Goal: Task Accomplishment & Management: Manage account settings

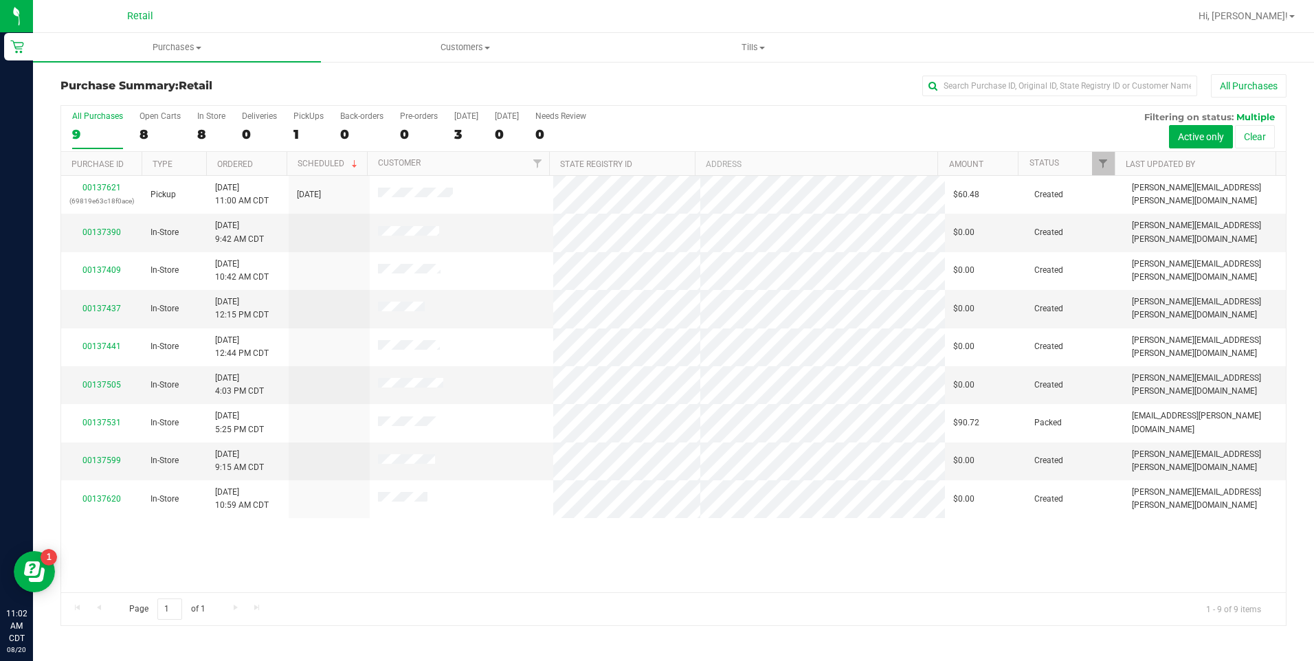
click at [296, 16] on div at bounding box center [718, 16] width 944 height 27
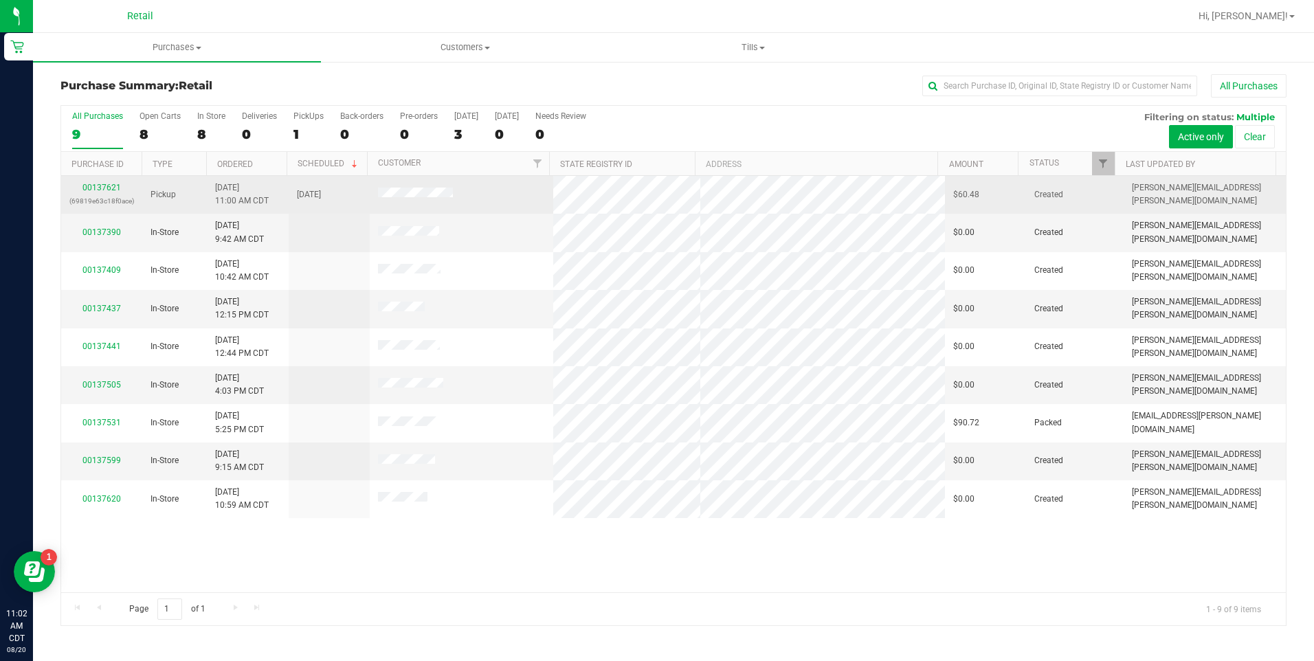
click at [107, 192] on div "00137621 (69819e63c18f0ace)" at bounding box center [101, 194] width 65 height 26
click at [118, 187] on link "00137621" at bounding box center [101, 188] width 38 height 10
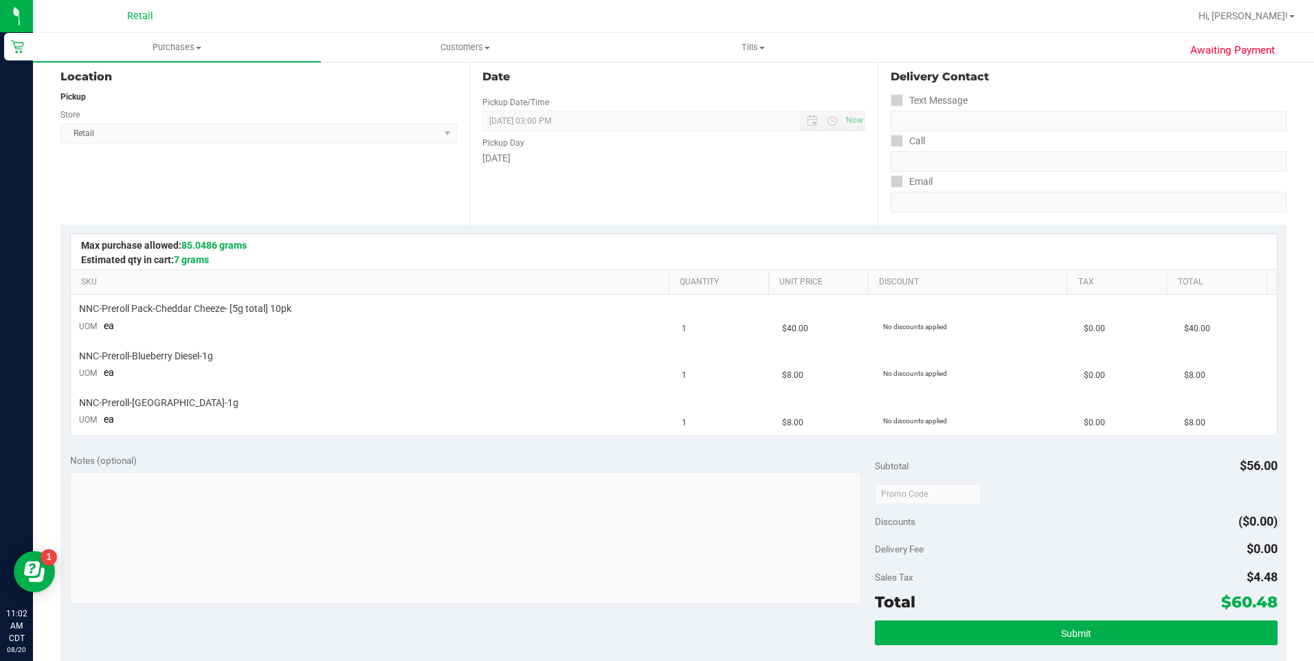
scroll to position [159, 0]
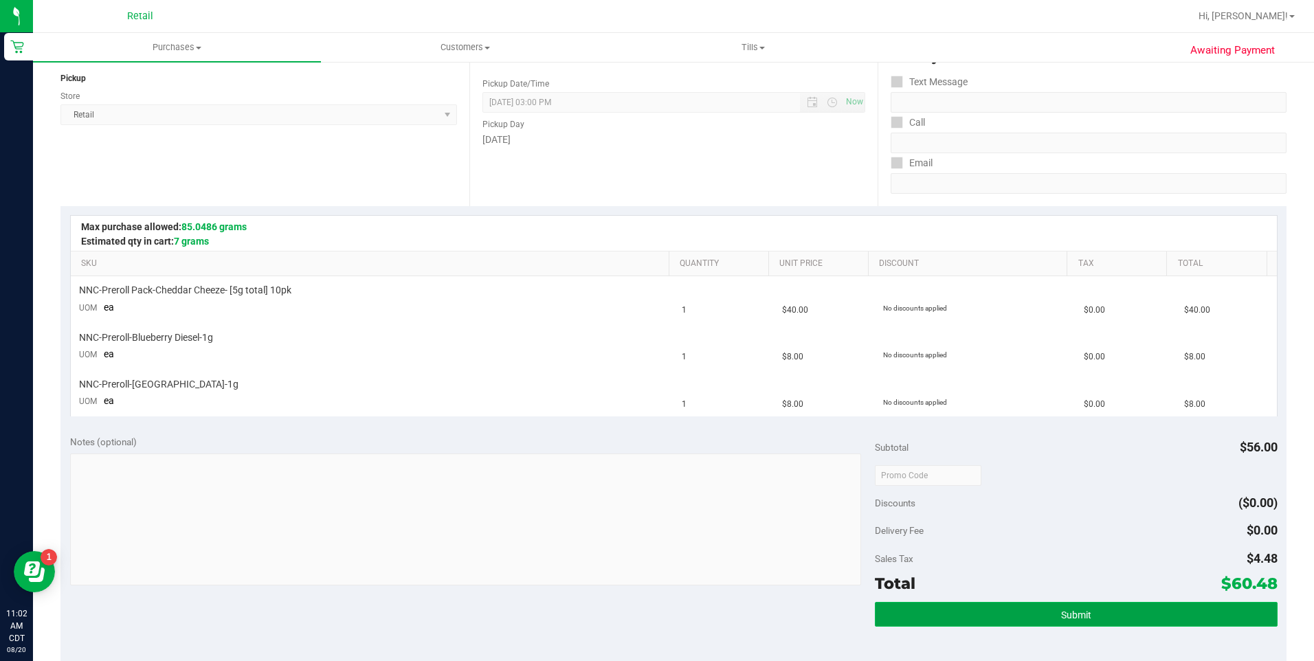
click at [1044, 620] on button "Submit" at bounding box center [1076, 614] width 403 height 25
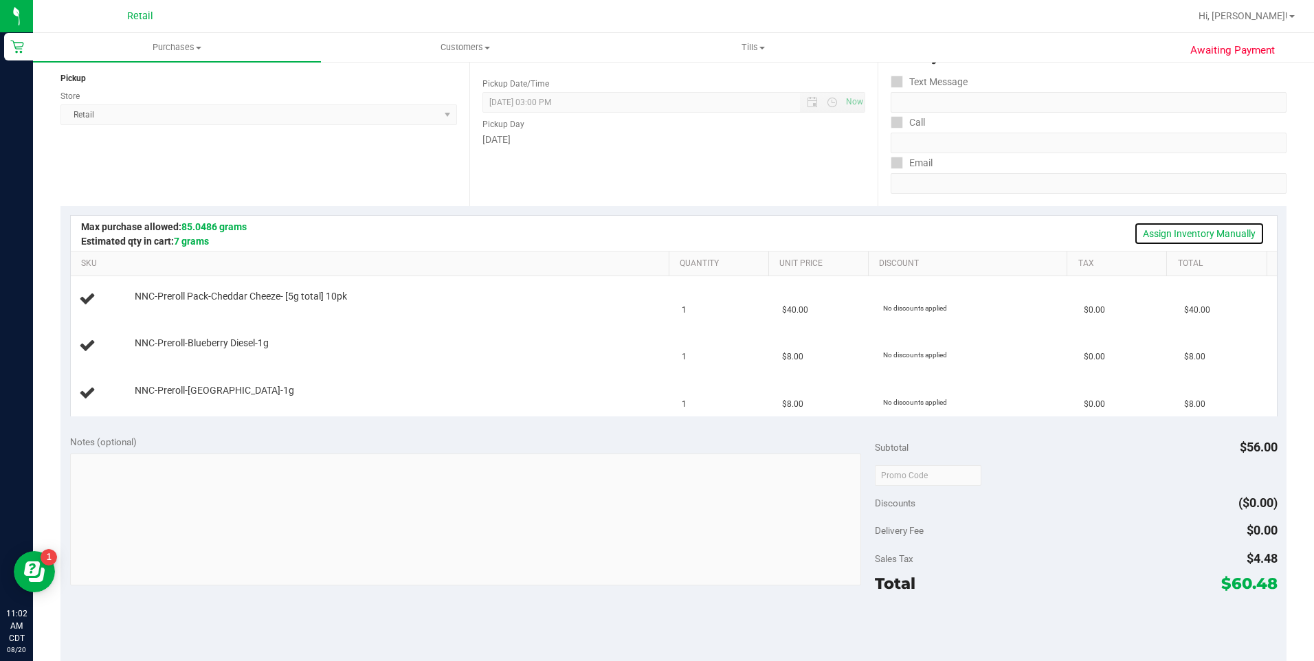
click at [1154, 243] on link "Assign Inventory Manually" at bounding box center [1199, 233] width 131 height 23
click at [159, 309] on link "Add Package" at bounding box center [159, 306] width 49 height 10
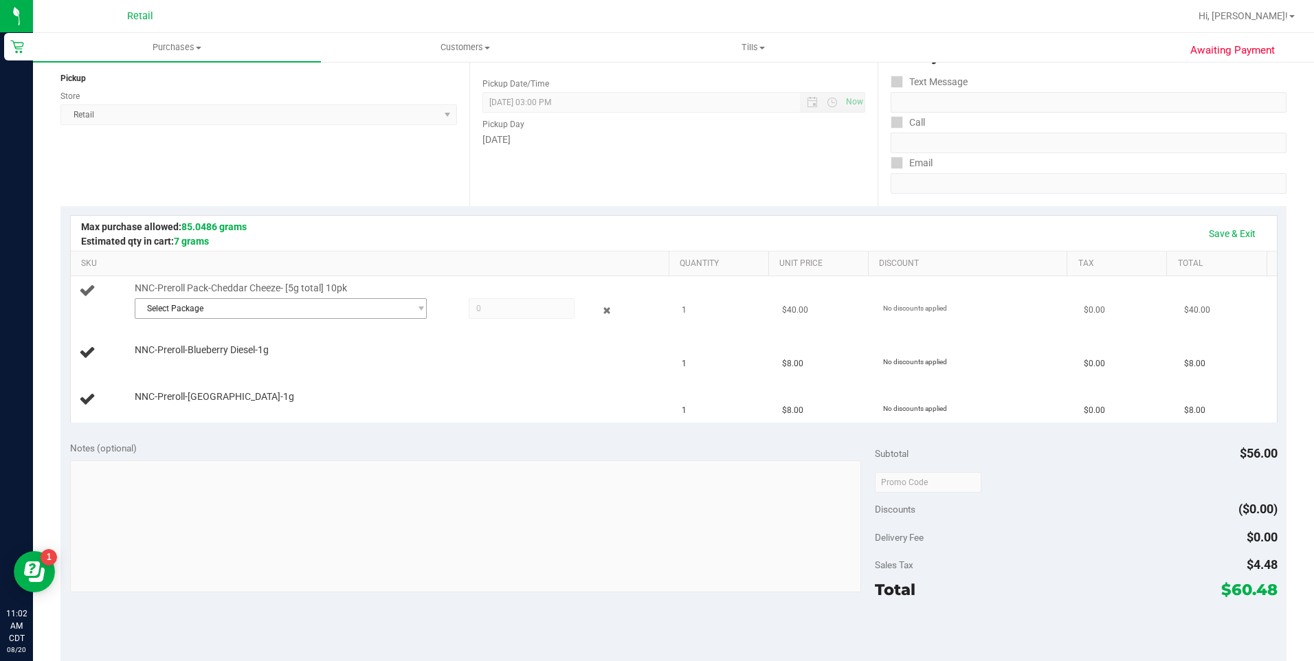
click at [299, 311] on span "Select Package" at bounding box center [272, 308] width 274 height 19
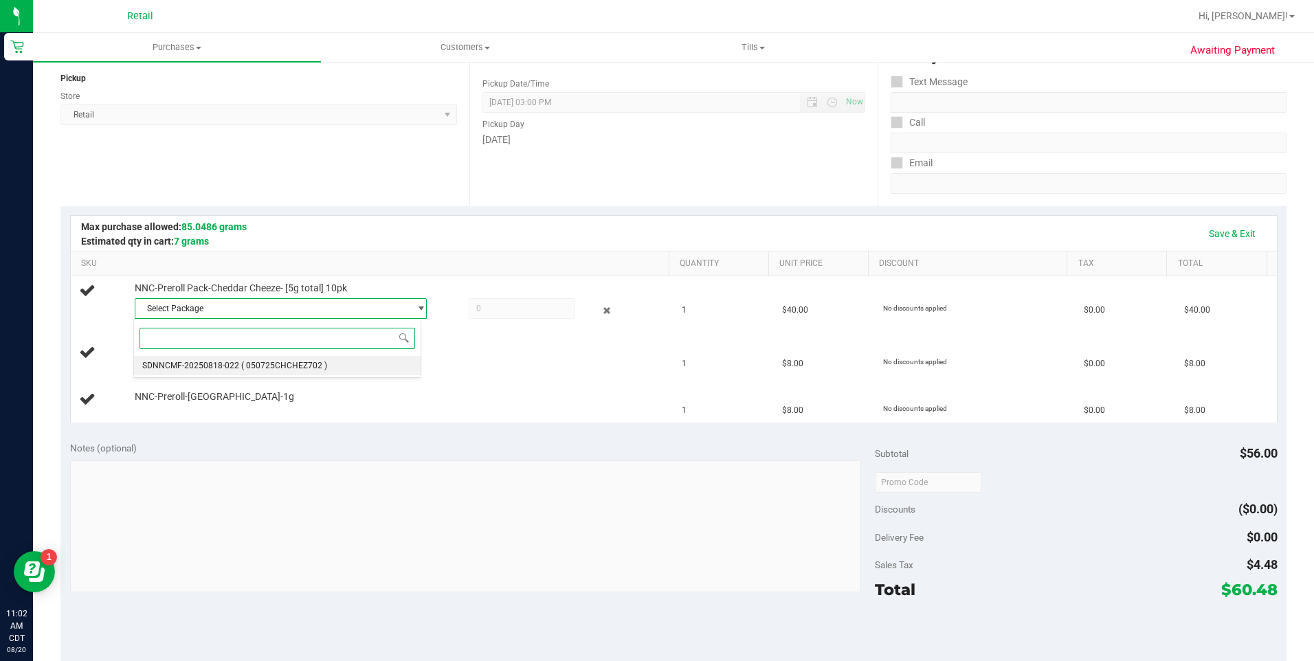
click at [379, 373] on li "SDNNCMF-20250818-022 ( 050725CHCHEZ702 )" at bounding box center [277, 365] width 286 height 19
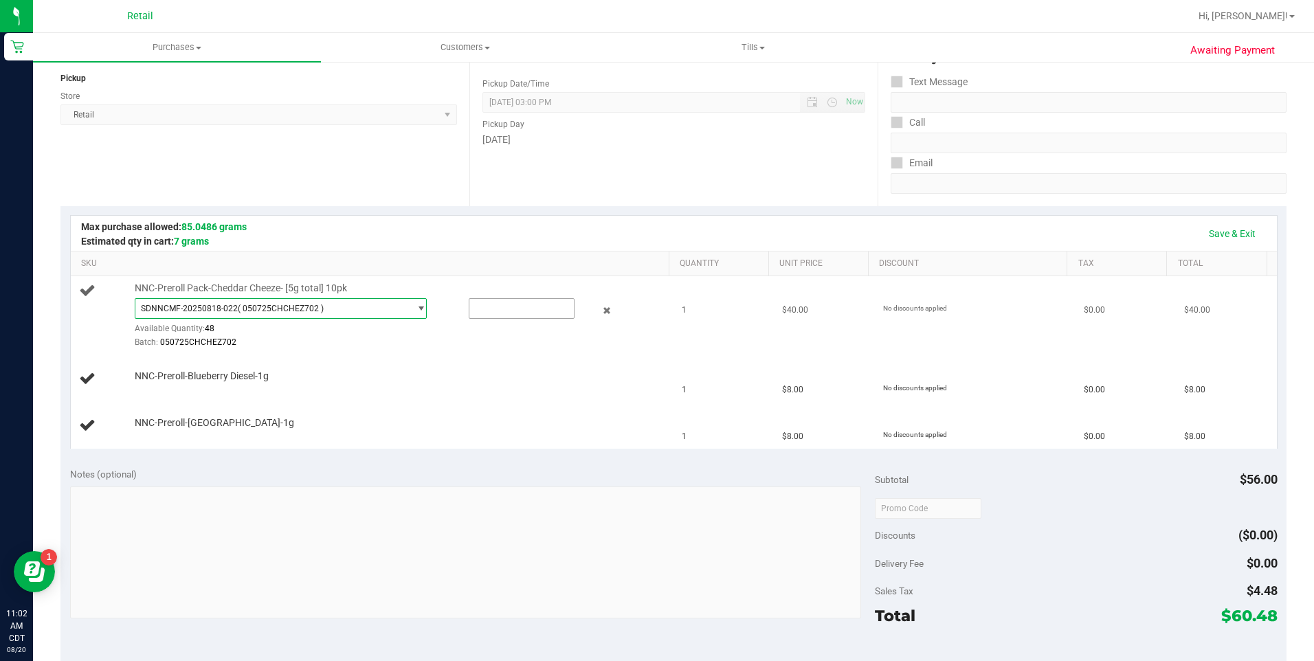
click at [505, 311] on input "text" at bounding box center [522, 308] width 104 height 19
type input "1"
click at [496, 434] on div "NNC-Preroll-[GEOGRAPHIC_DATA]-1g" at bounding box center [372, 426] width 587 height 19
type input "1.0000"
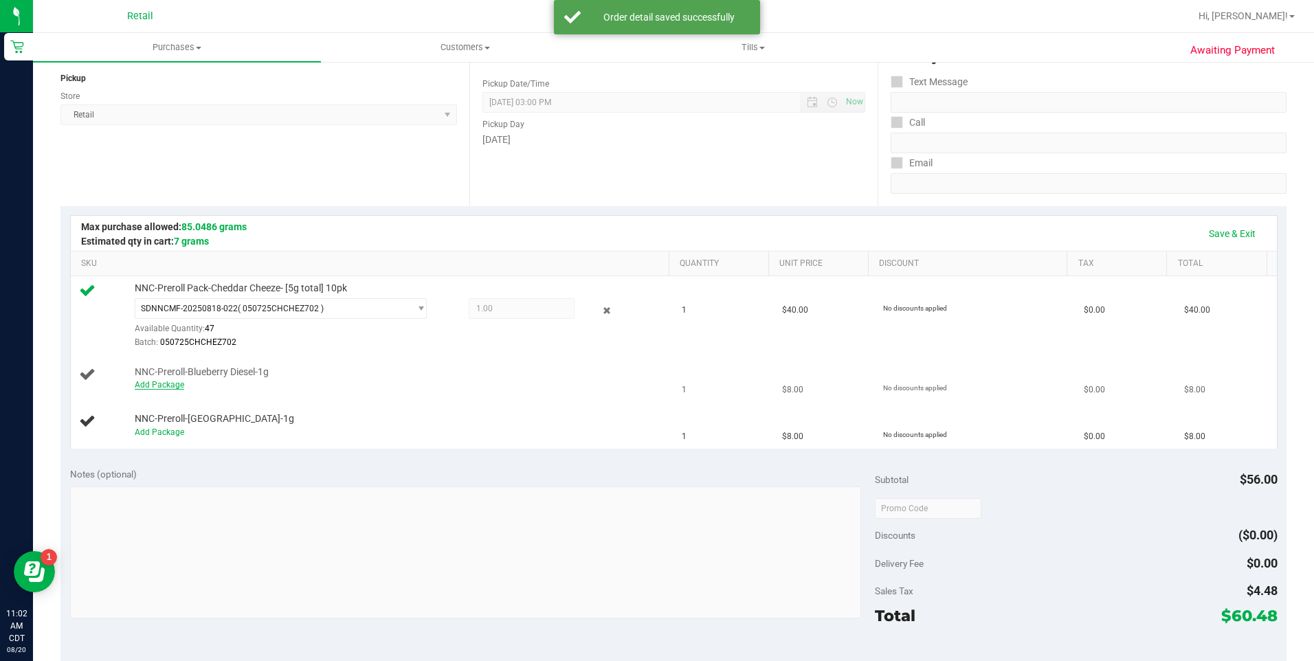
click at [175, 386] on link "Add Package" at bounding box center [159, 385] width 49 height 10
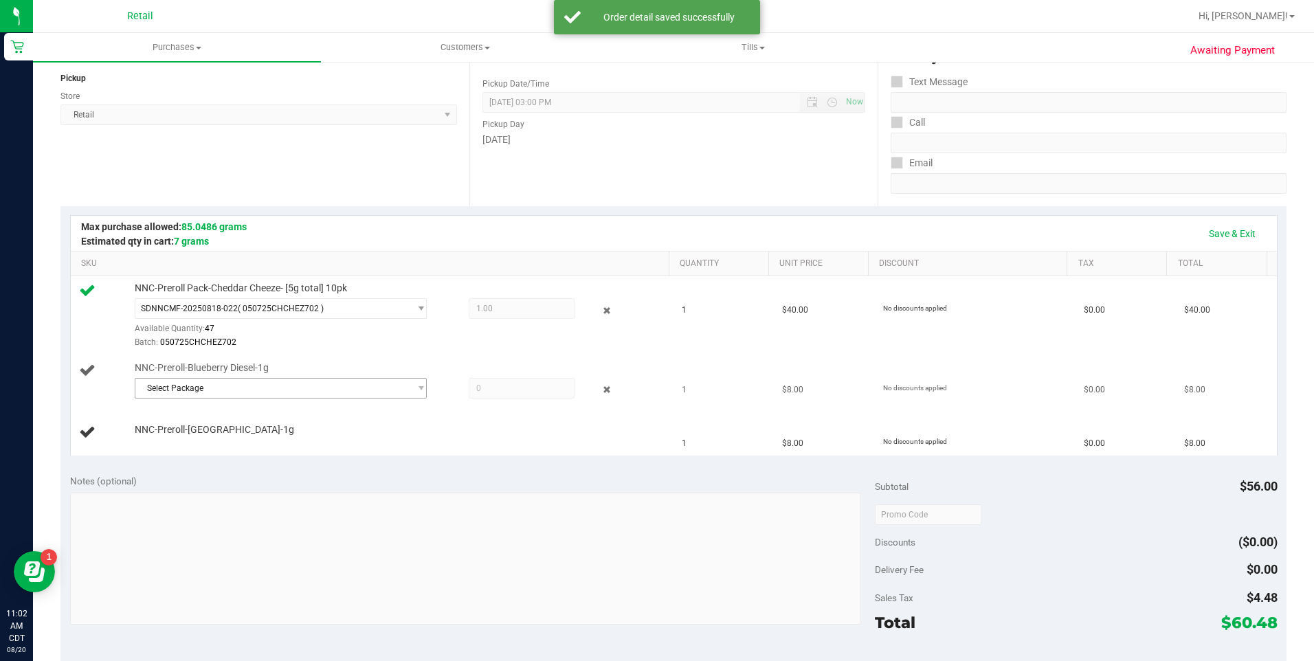
click at [241, 387] on span "Select Package" at bounding box center [272, 388] width 274 height 19
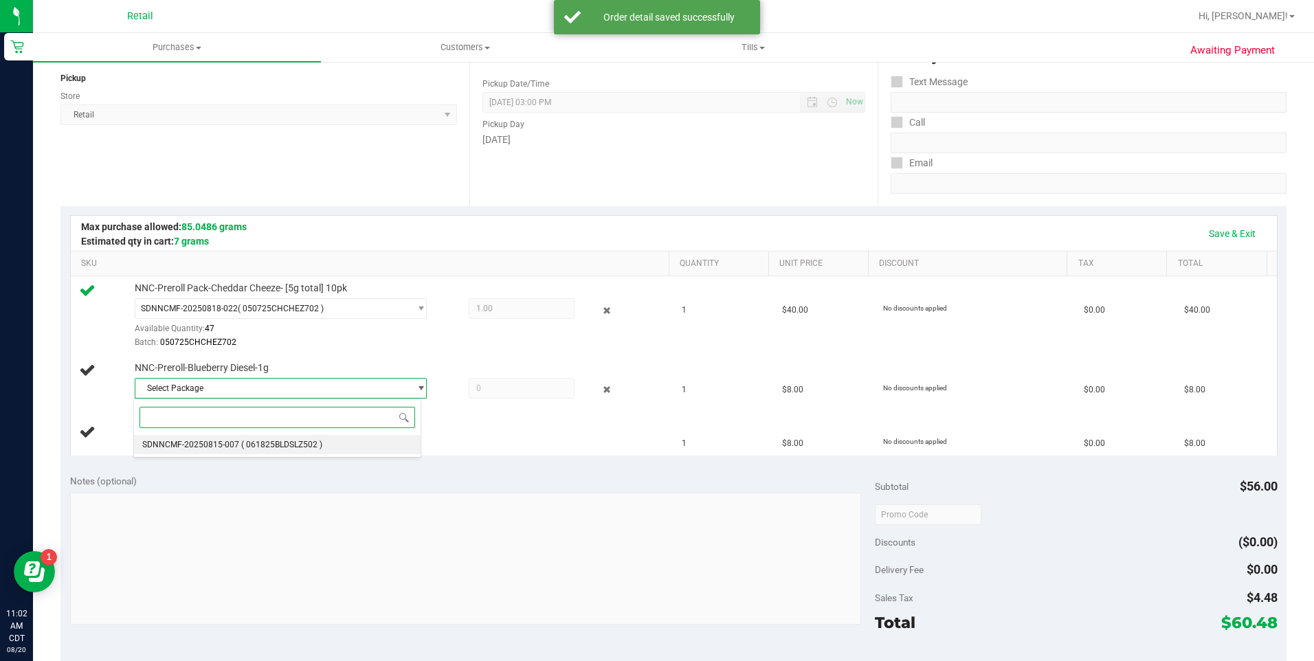
click at [265, 445] on span "( 061825BLDSLZ502 )" at bounding box center [281, 445] width 81 height 10
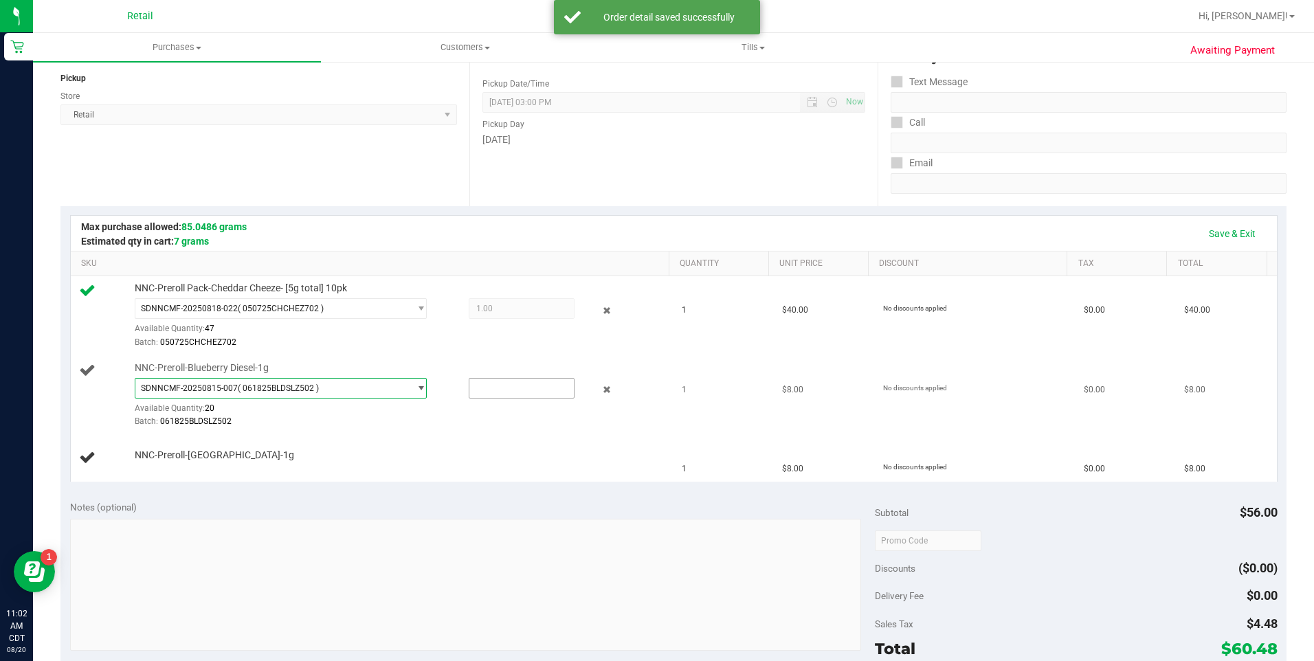
click at [518, 389] on input "text" at bounding box center [522, 388] width 104 height 19
type input "1"
click at [443, 477] on td "NNC-Preroll-[GEOGRAPHIC_DATA]-1g" at bounding box center [373, 458] width 604 height 46
type input "1.0000"
click at [169, 465] on link "Add Package" at bounding box center [159, 465] width 49 height 10
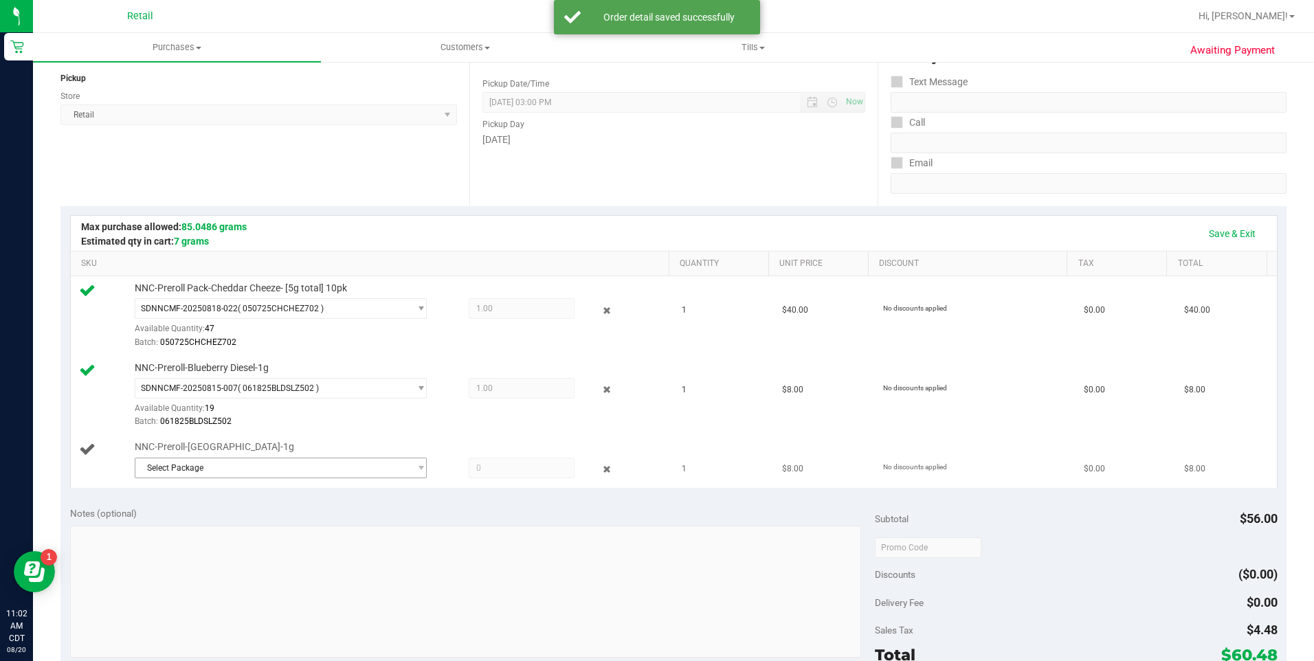
click at [229, 476] on span "Select Package" at bounding box center [272, 468] width 274 height 19
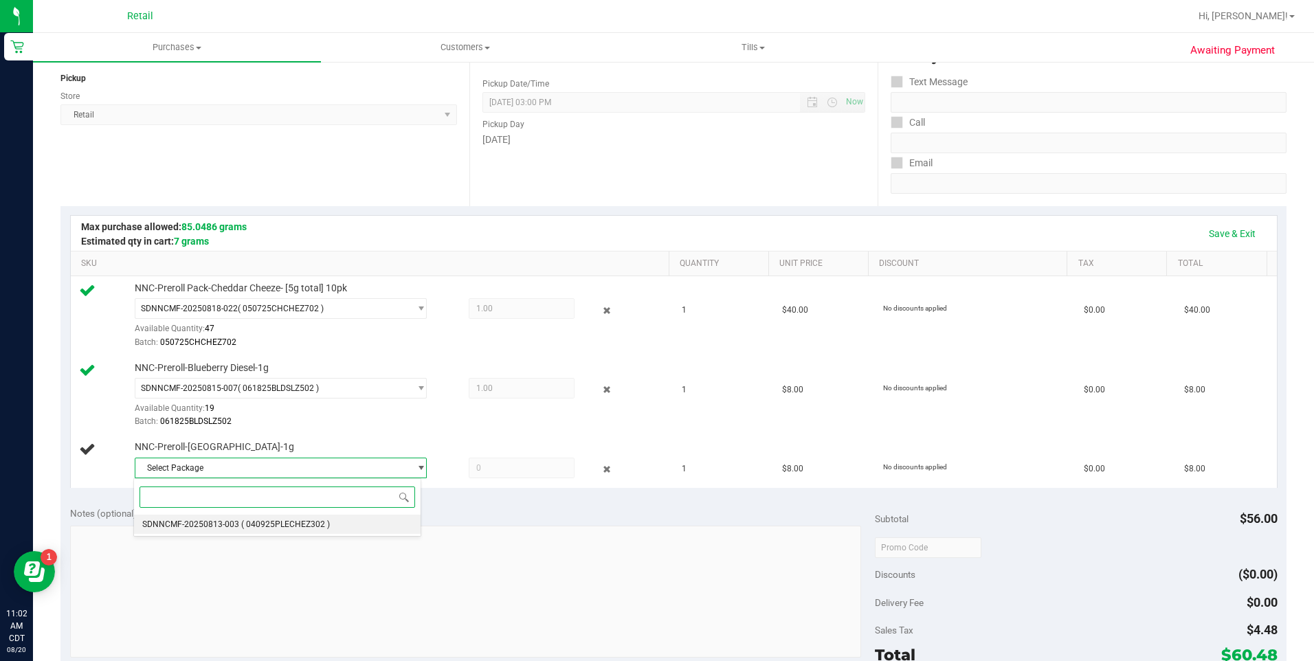
click at [247, 524] on span "( 040925PLECHEZ302 )" at bounding box center [285, 525] width 89 height 10
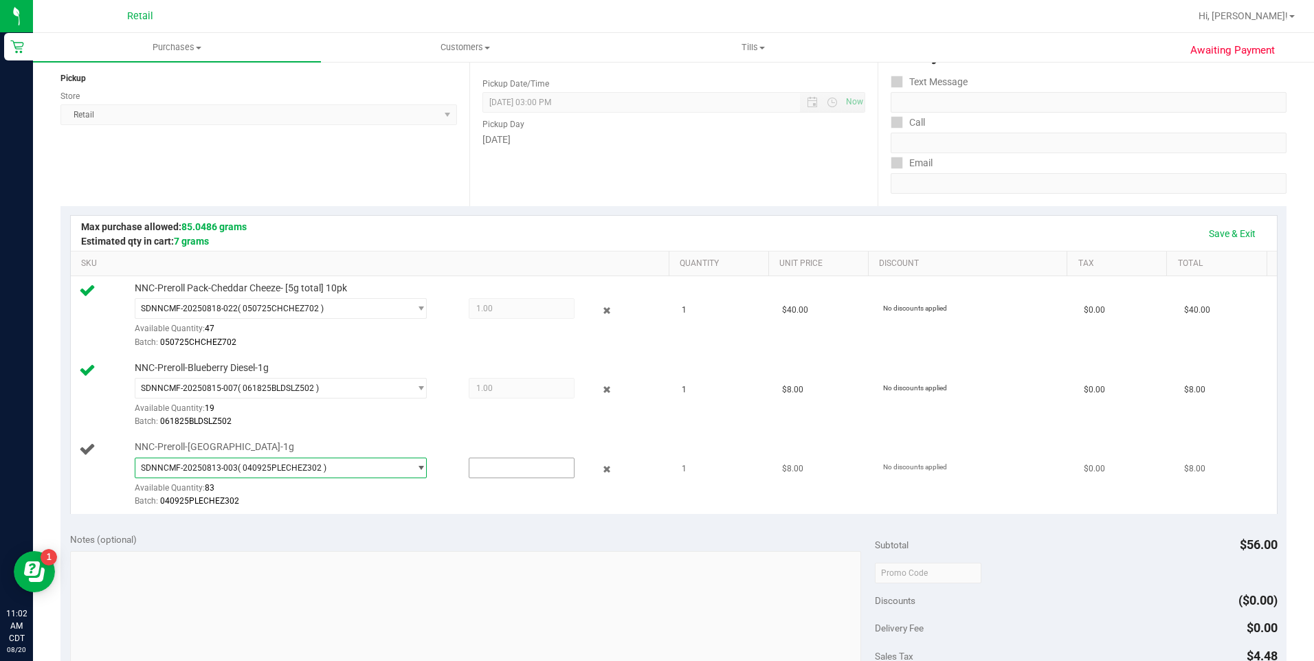
click at [511, 472] on input "text" at bounding box center [522, 468] width 104 height 19
type input "1"
type input "1.0000"
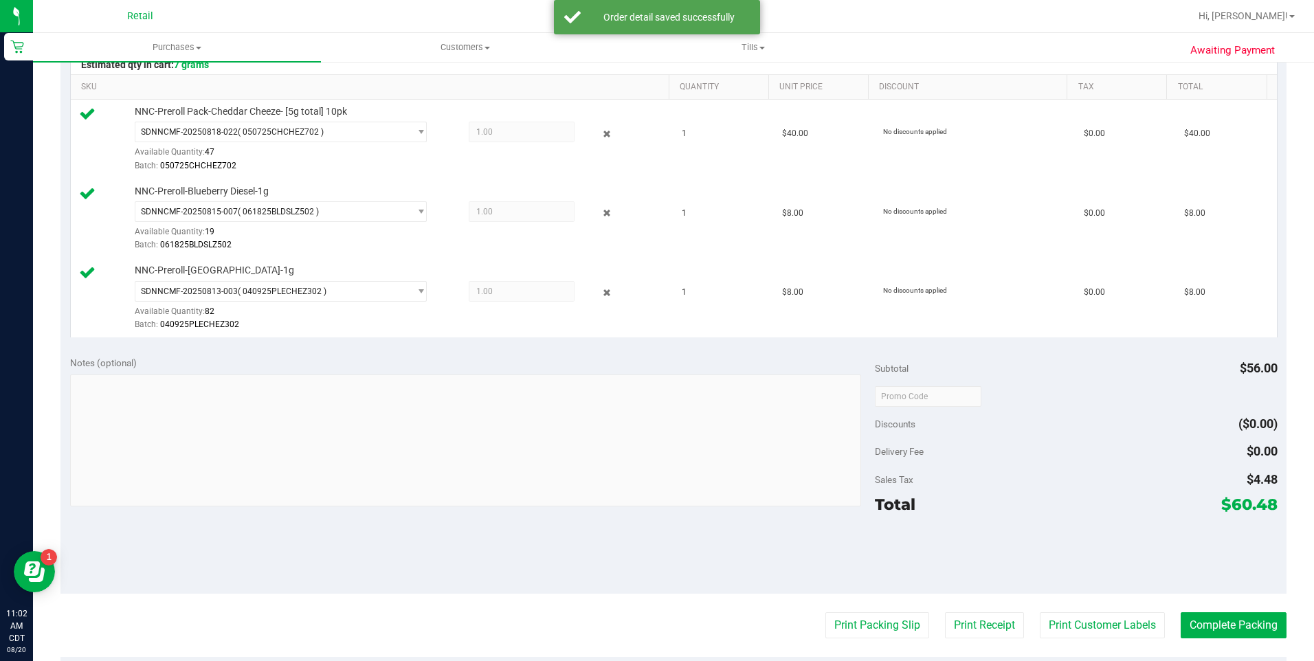
scroll to position [335, 0]
click at [1078, 619] on button "Print Customer Labels" at bounding box center [1102, 626] width 125 height 26
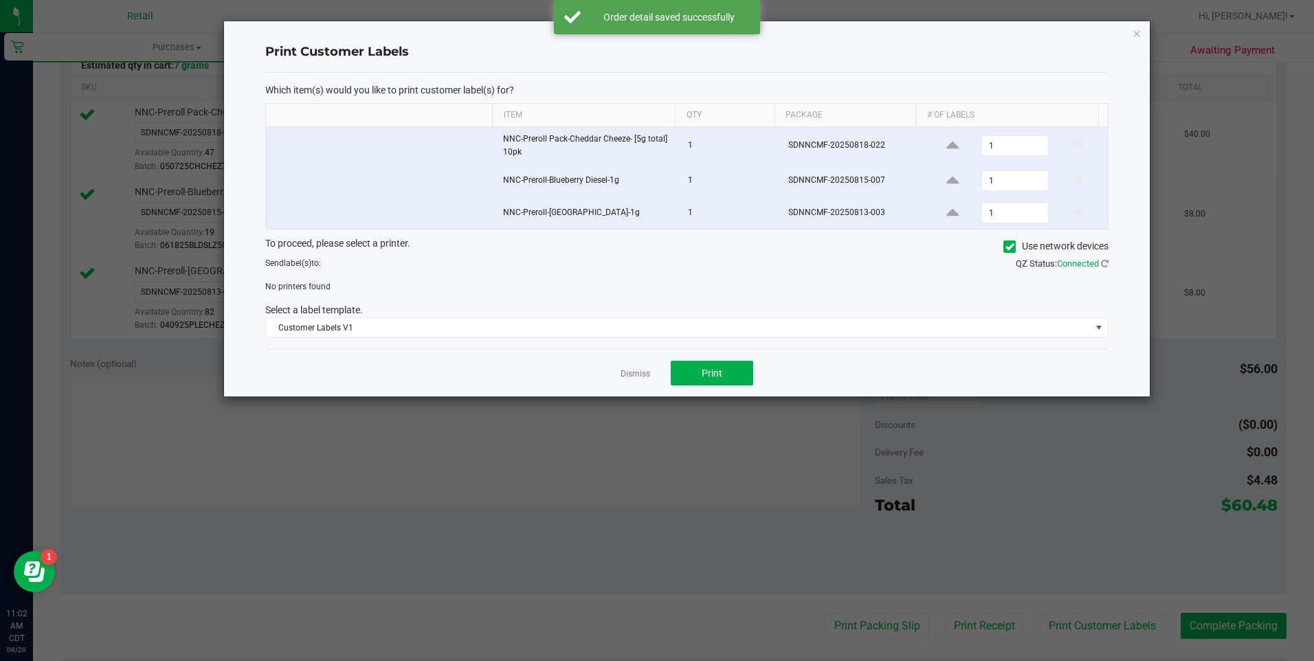
click at [1008, 247] on icon at bounding box center [1010, 247] width 9 height 0
click at [0, 0] on input "Use network devices" at bounding box center [0, 0] width 0 height 0
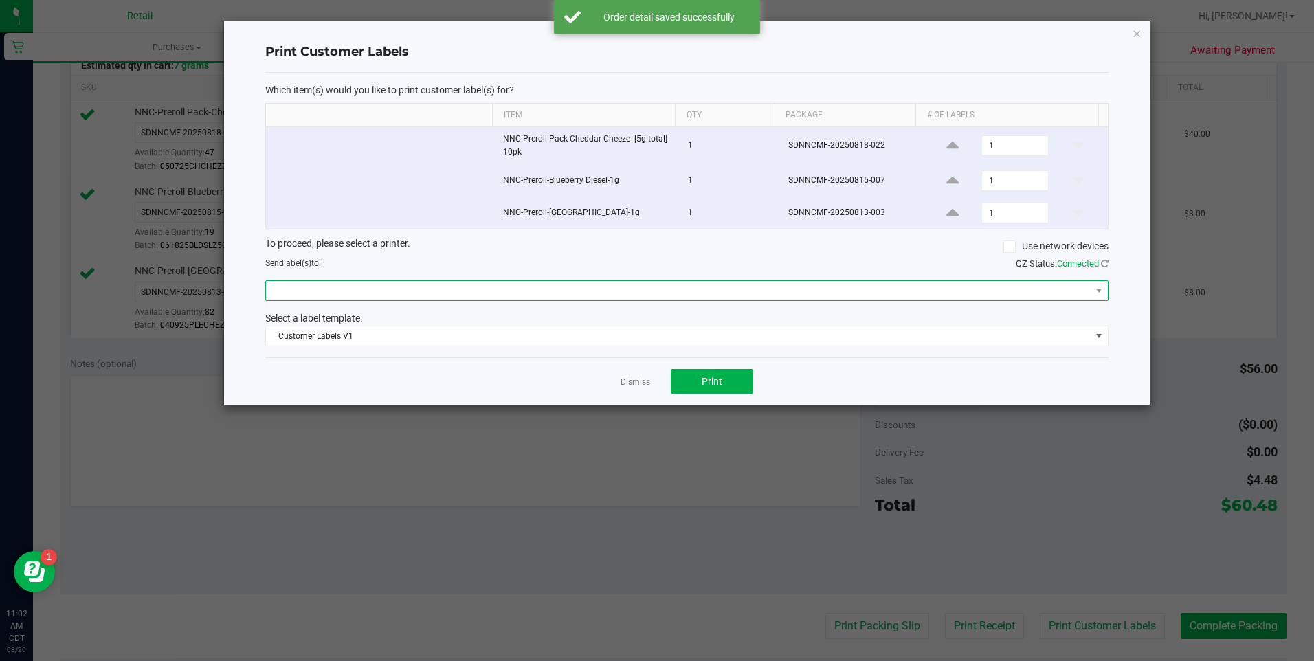
click at [662, 287] on span at bounding box center [678, 290] width 825 height 19
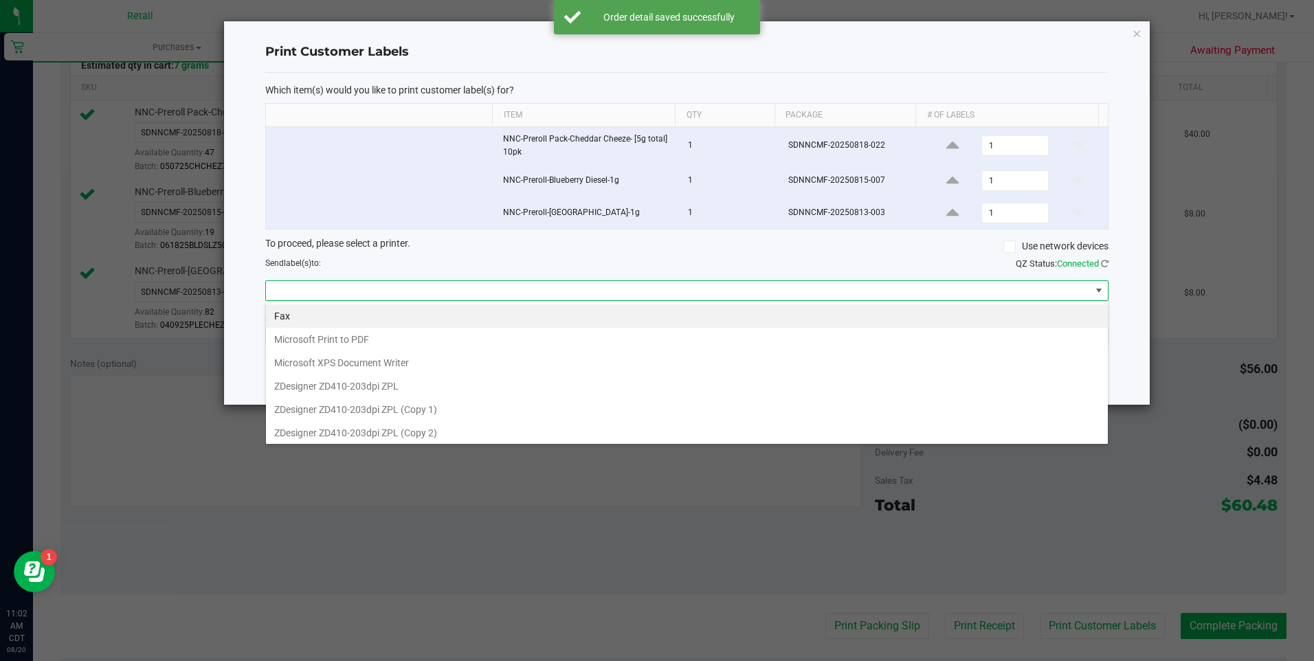
scroll to position [21, 844]
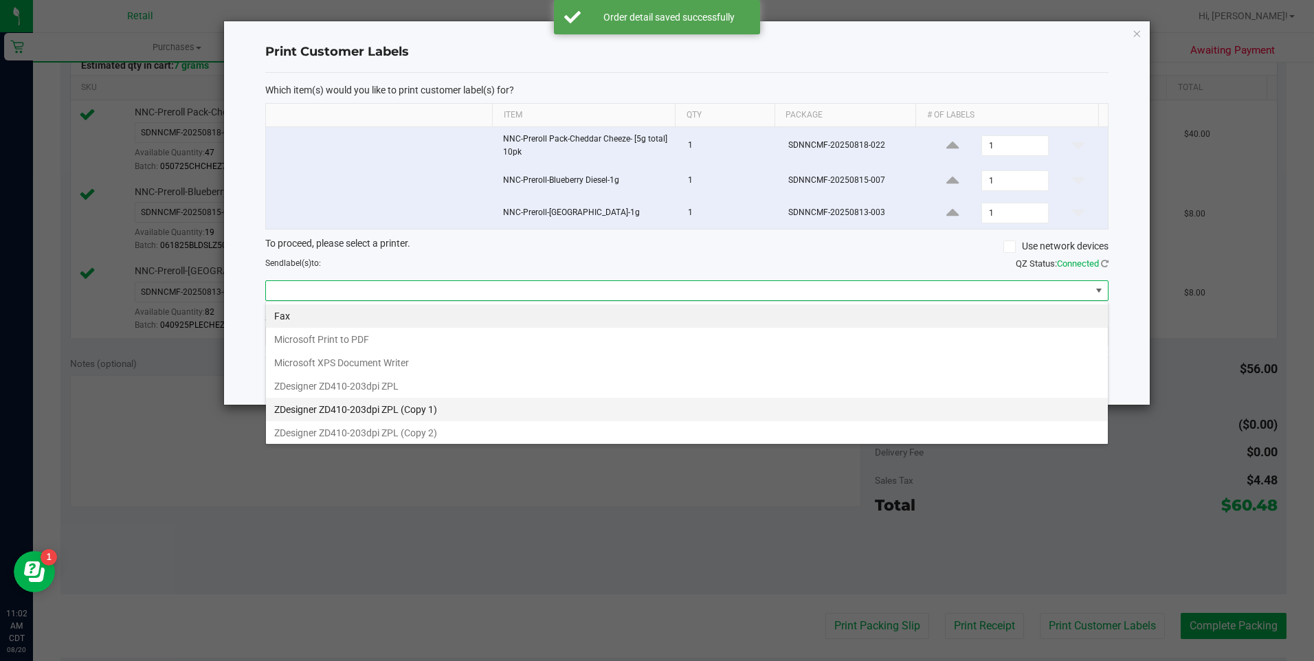
click at [450, 409] on 1\) "ZDesigner ZD410-203dpi ZPL (Copy 1)" at bounding box center [687, 409] width 842 height 23
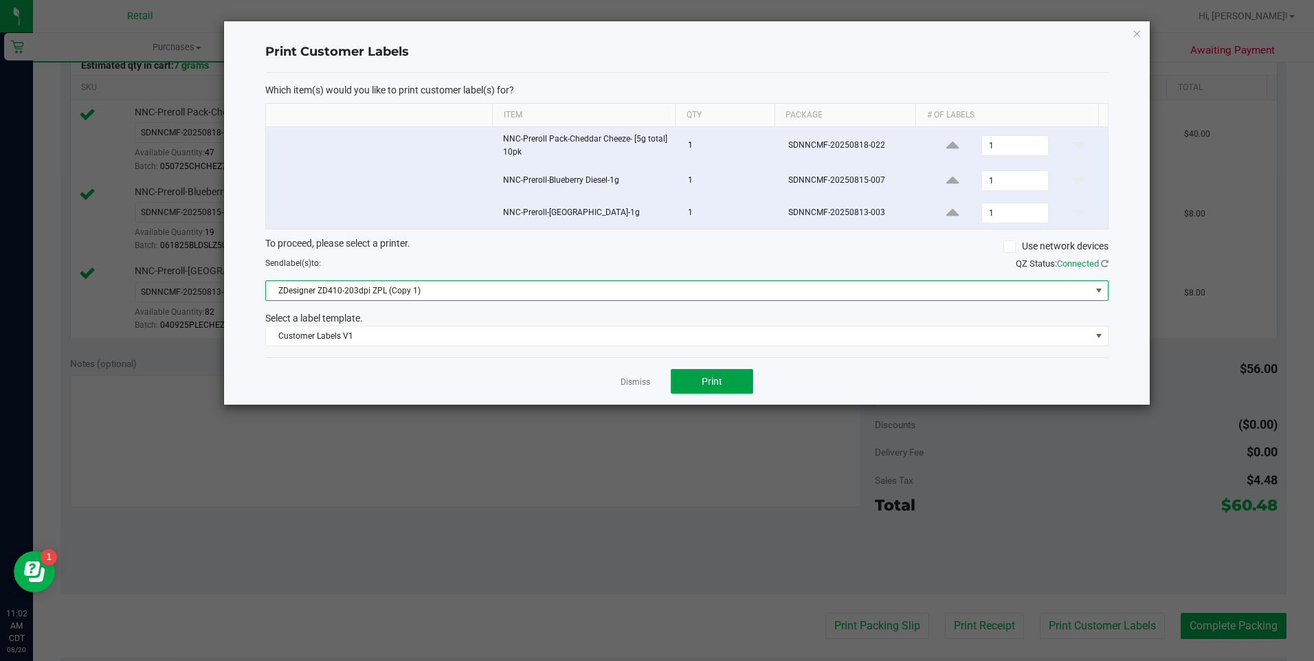
click at [713, 392] on button "Print" at bounding box center [712, 381] width 82 height 25
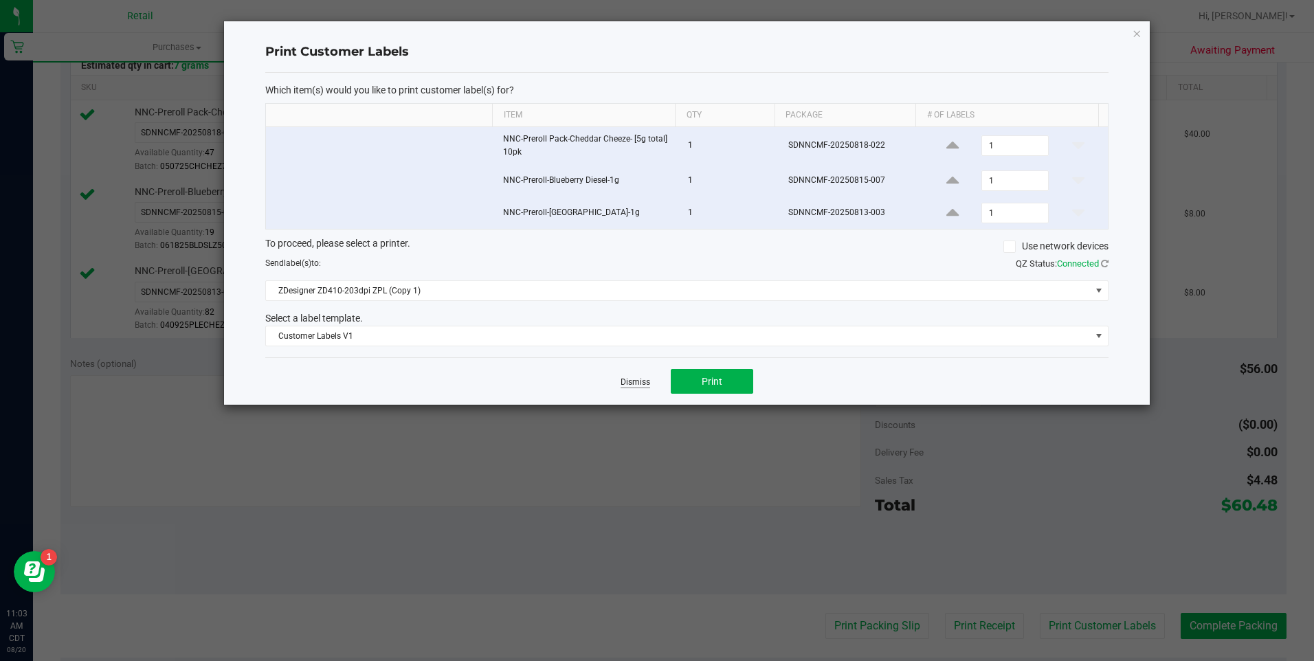
click at [637, 385] on link "Dismiss" at bounding box center [636, 383] width 30 height 12
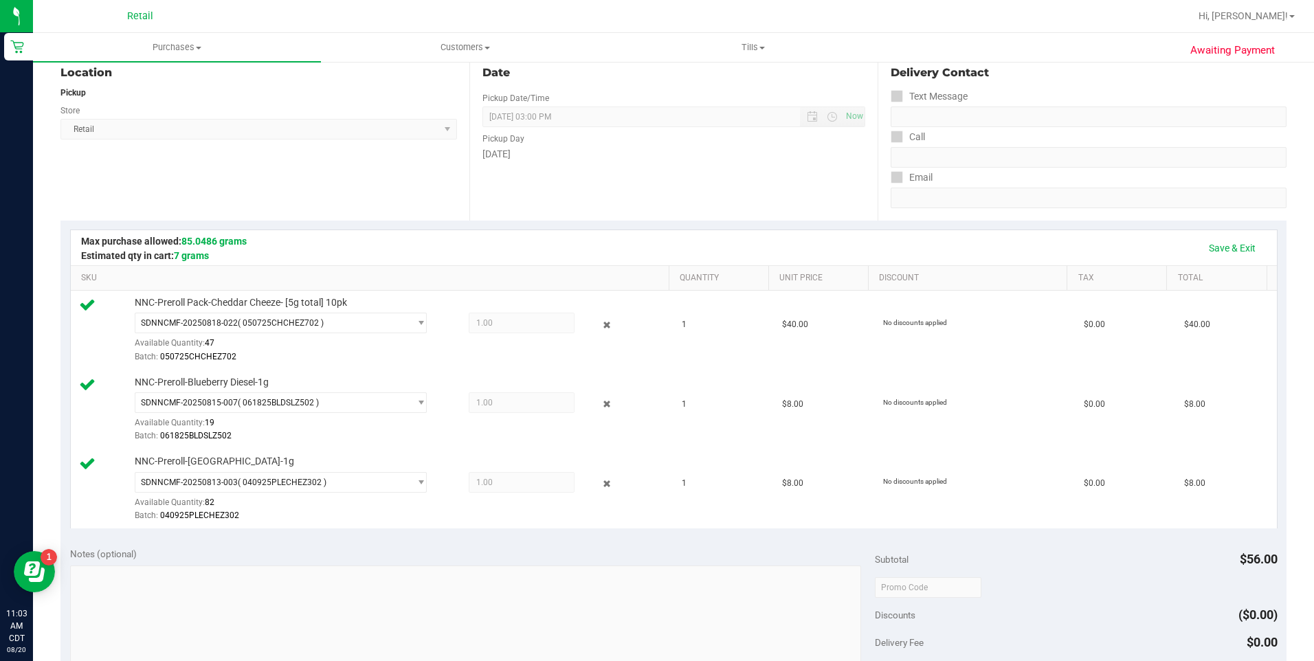
scroll to position [148, 0]
click at [1248, 232] on link "Save & Exit" at bounding box center [1232, 243] width 65 height 23
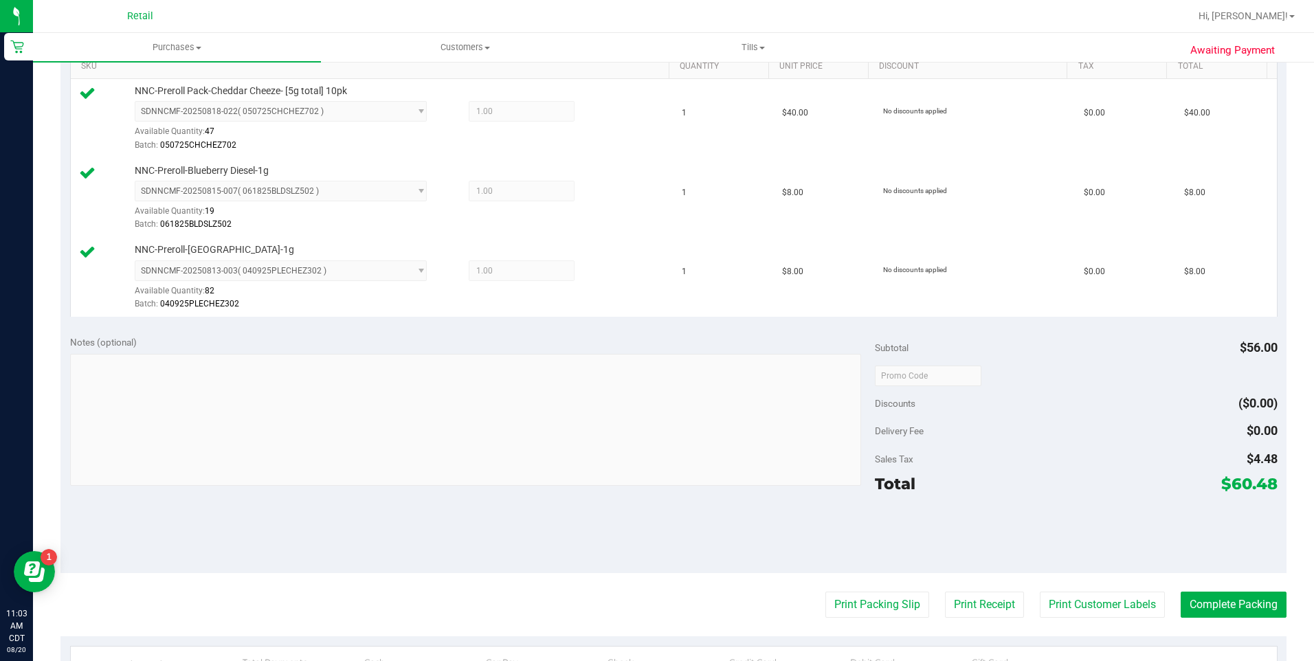
scroll to position [448, 0]
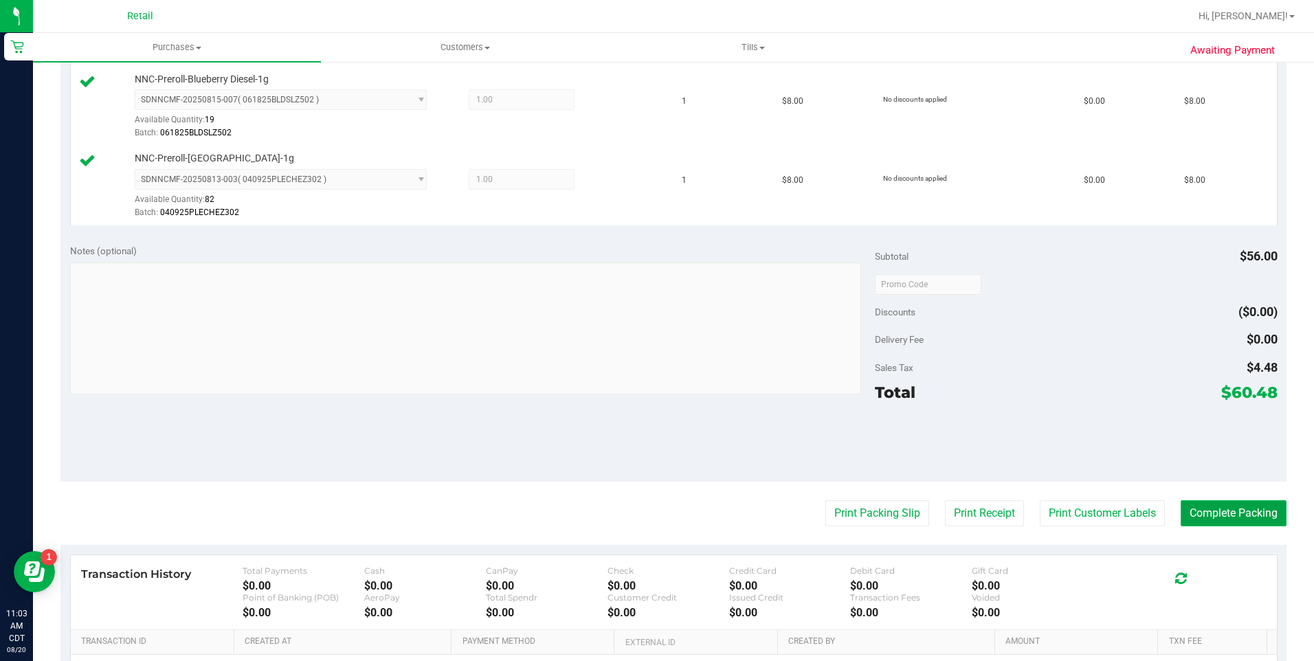
click at [1239, 526] on button "Complete Packing" at bounding box center [1234, 513] width 106 height 26
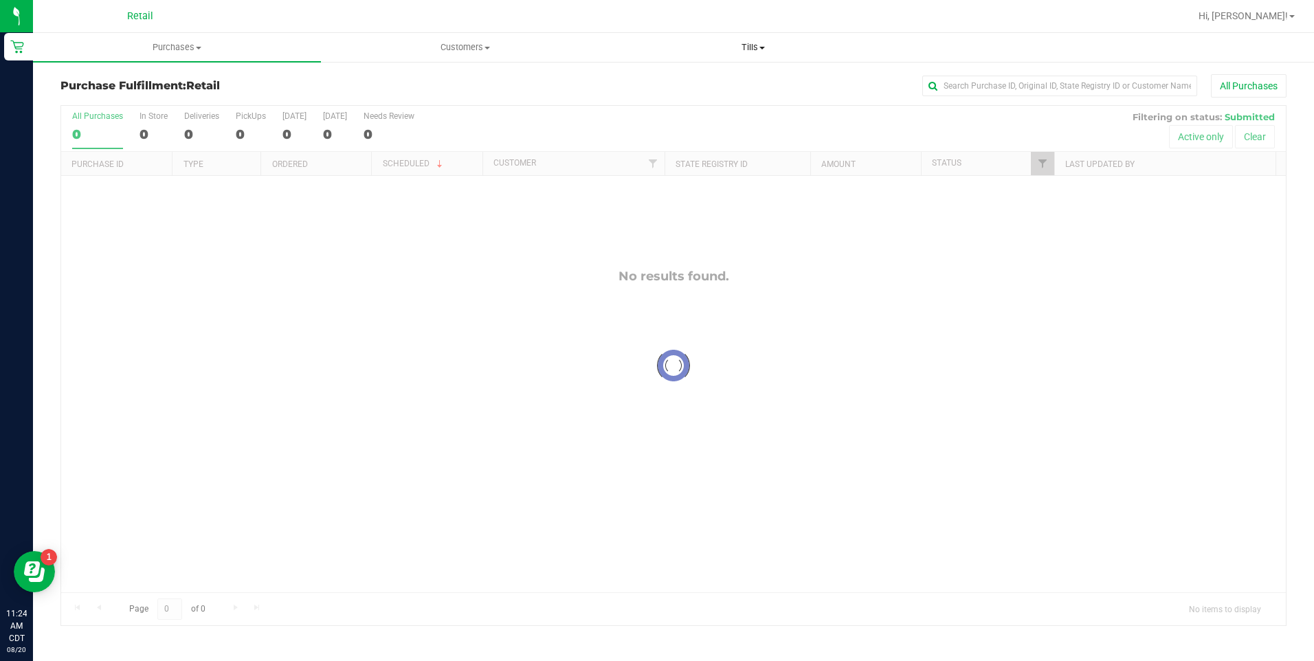
click at [760, 51] on span "Tills" at bounding box center [753, 47] width 287 height 12
click at [758, 75] on li "Manage tills" at bounding box center [754, 83] width 288 height 16
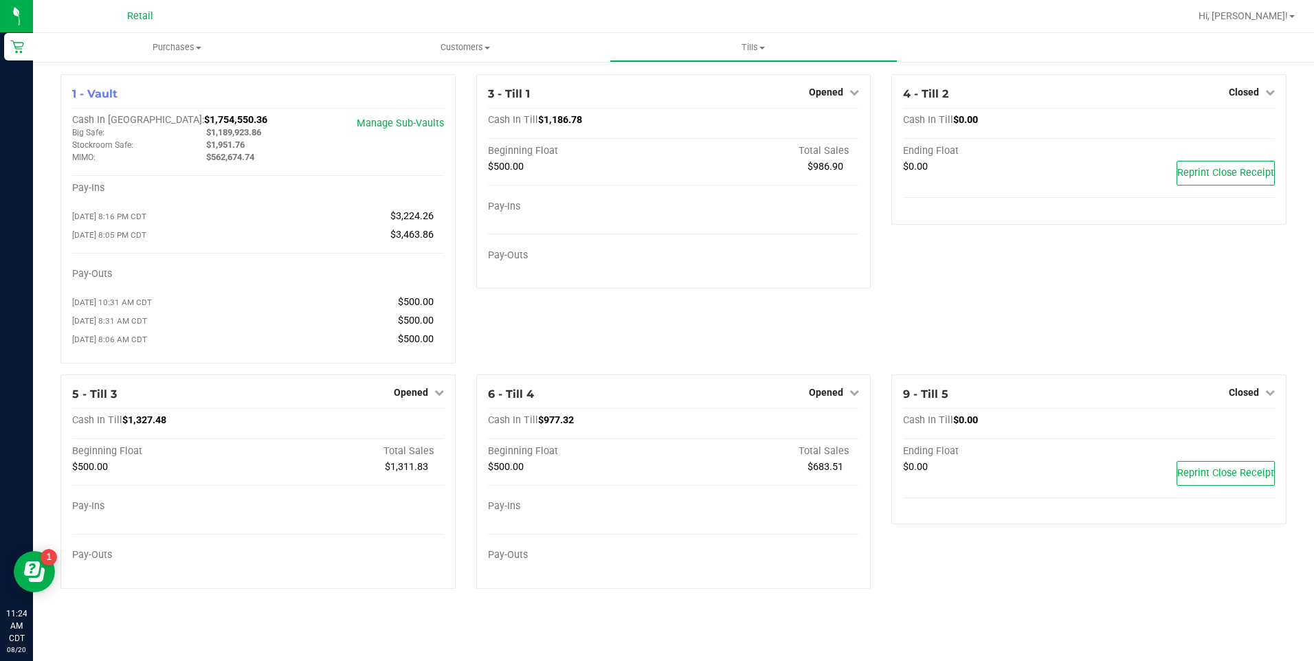
click at [834, 398] on span "Opened" at bounding box center [826, 392] width 34 height 11
click at [836, 426] on link "Close Till" at bounding box center [828, 420] width 37 height 11
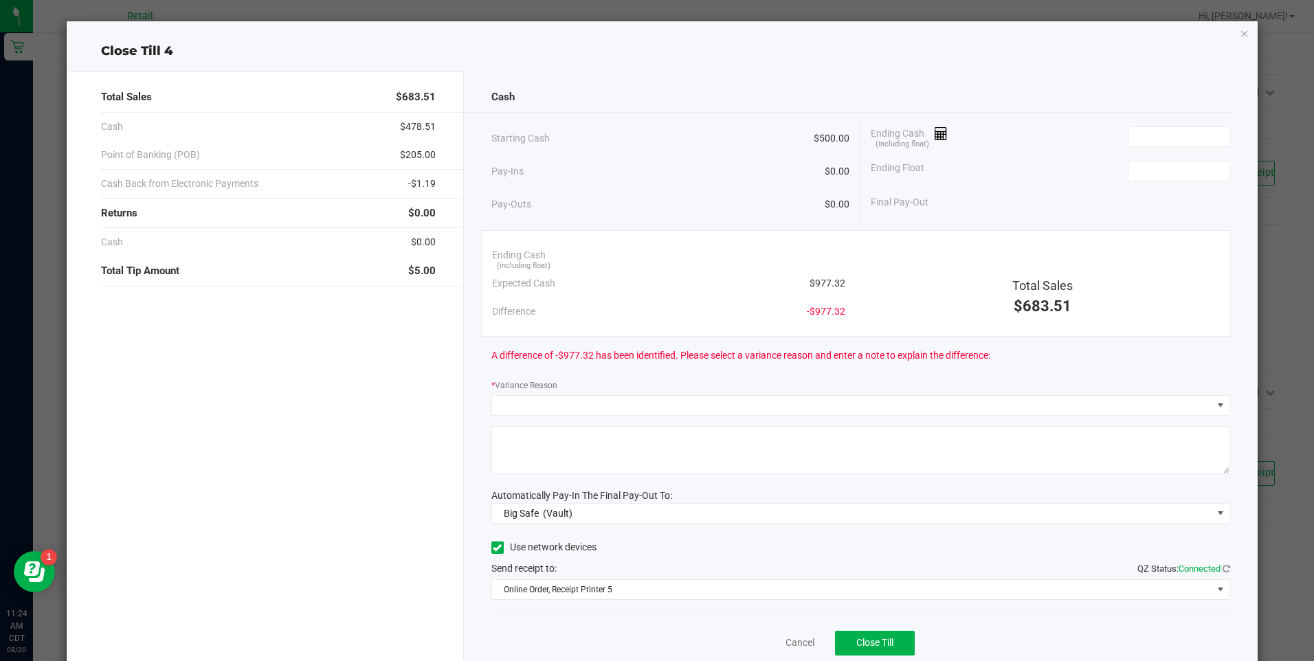
click at [1240, 34] on icon "button" at bounding box center [1245, 33] width 10 height 16
